Goal: Check status: Check status

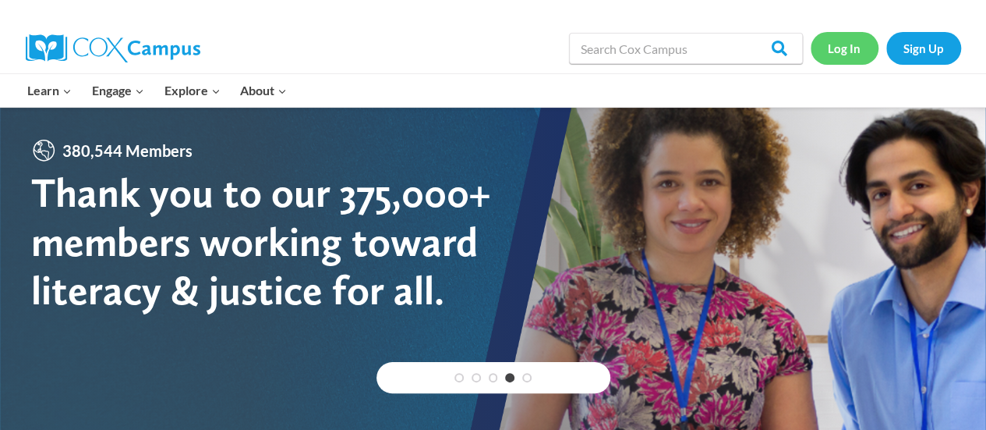
click at [843, 40] on link "Log In" at bounding box center [845, 48] width 68 height 32
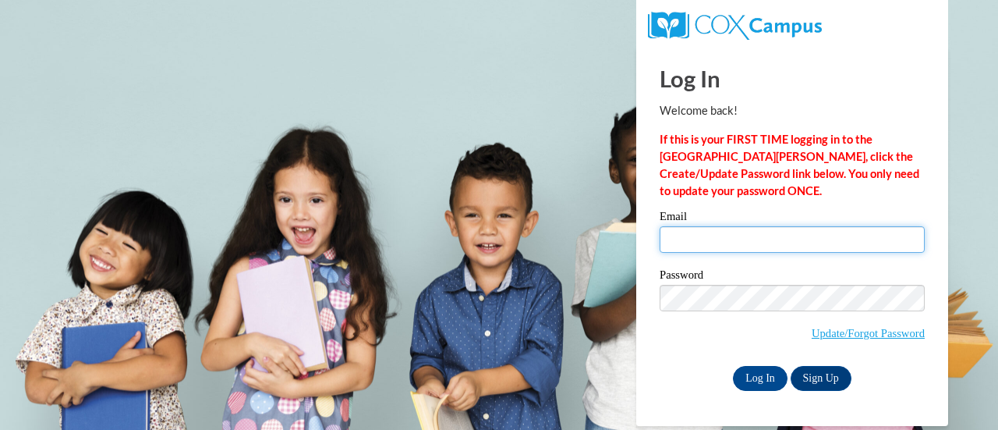
click at [716, 234] on input "Email" at bounding box center [792, 239] width 265 height 27
type input "rabek03@gmail.com"
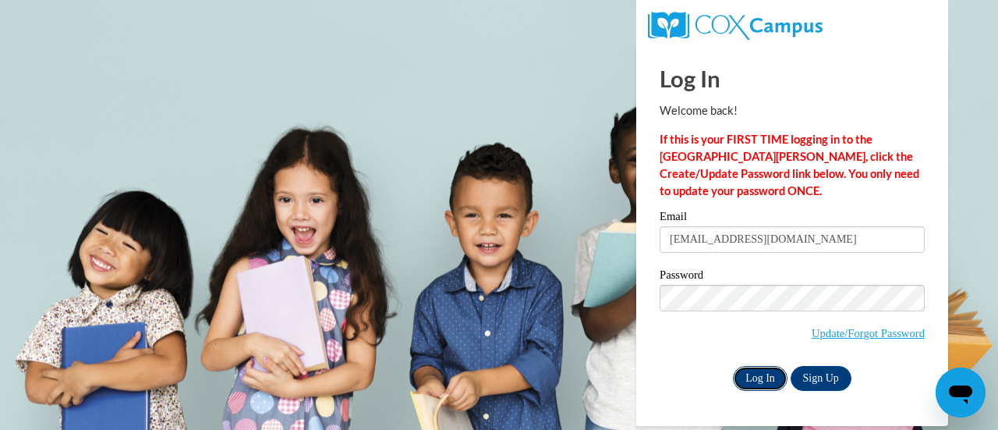
click at [759, 379] on input "Log In" at bounding box center [760, 378] width 55 height 25
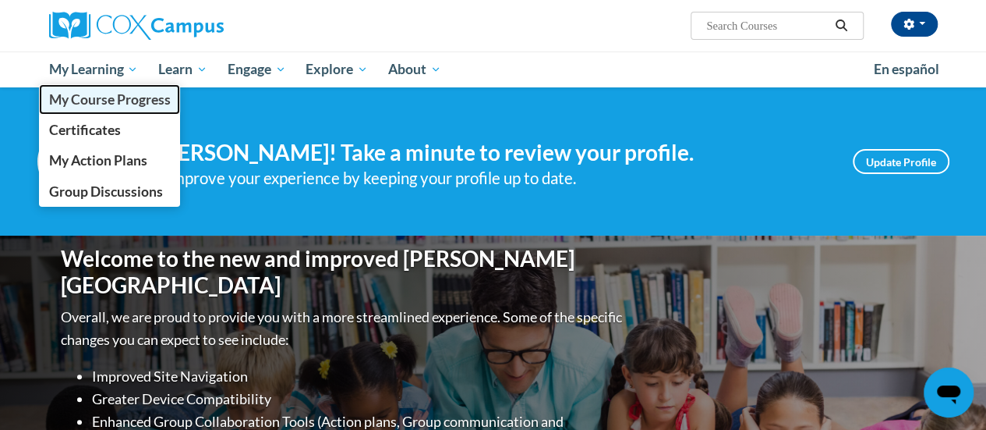
click at [104, 93] on span "My Course Progress" at bounding box center [109, 99] width 122 height 16
